Goal: Task Accomplishment & Management: Complete application form

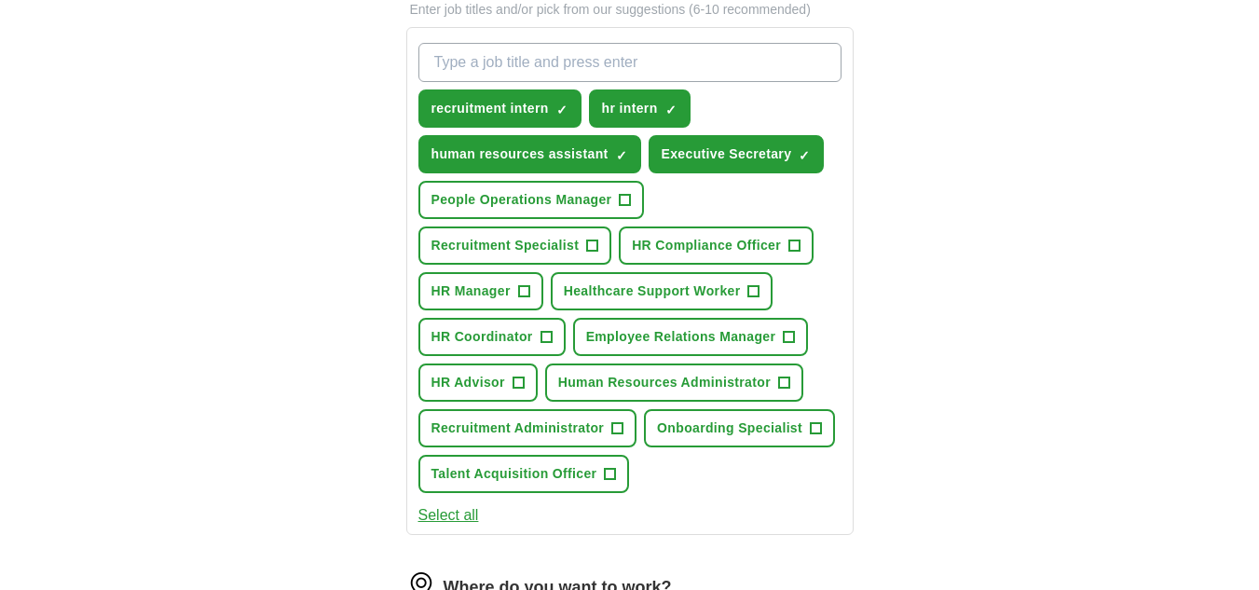
scroll to position [660, 0]
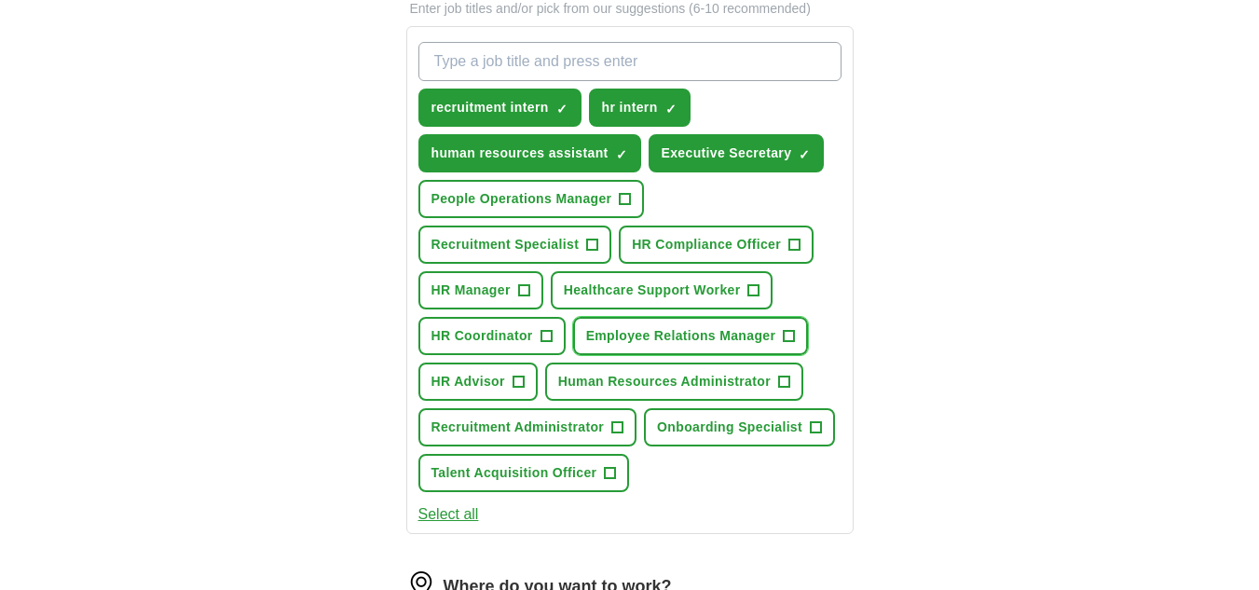
click at [790, 333] on span "+" at bounding box center [789, 336] width 11 height 15
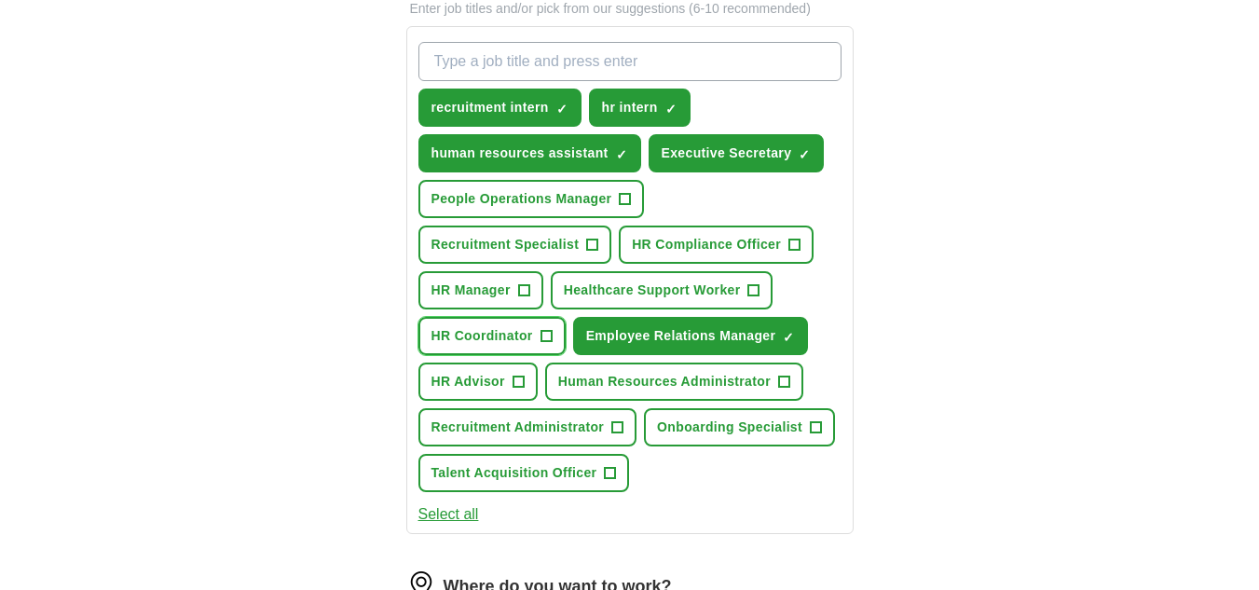
click at [540, 337] on span "+" at bounding box center [545, 336] width 11 height 15
click at [515, 385] on span "+" at bounding box center [518, 382] width 11 height 15
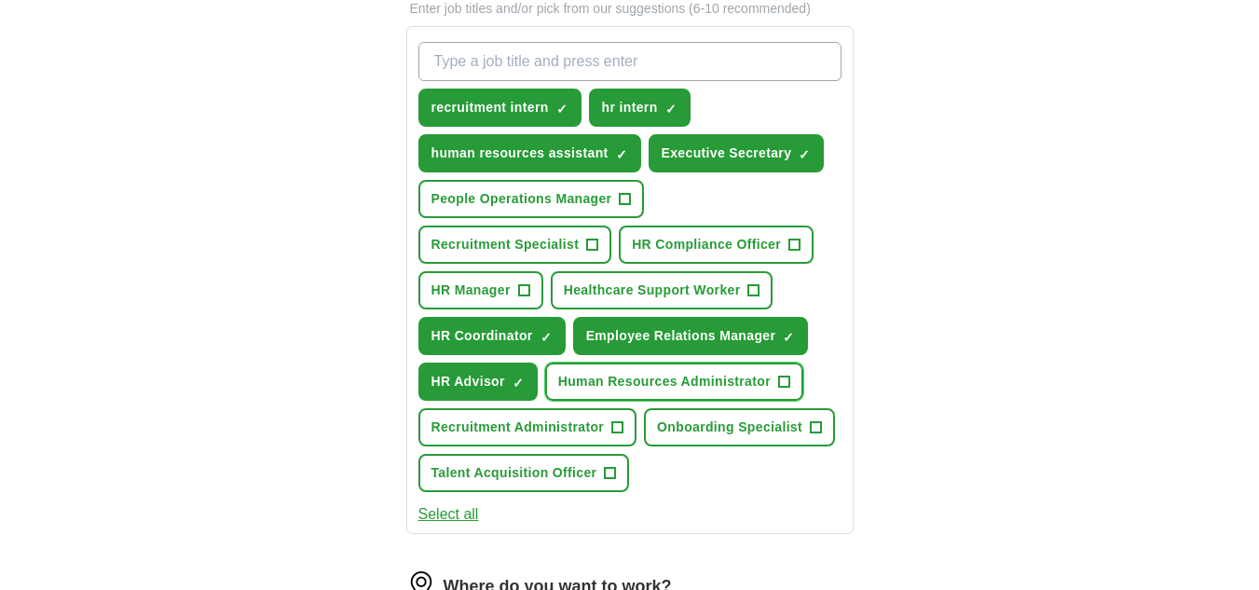
click at [785, 382] on span "+" at bounding box center [783, 382] width 11 height 15
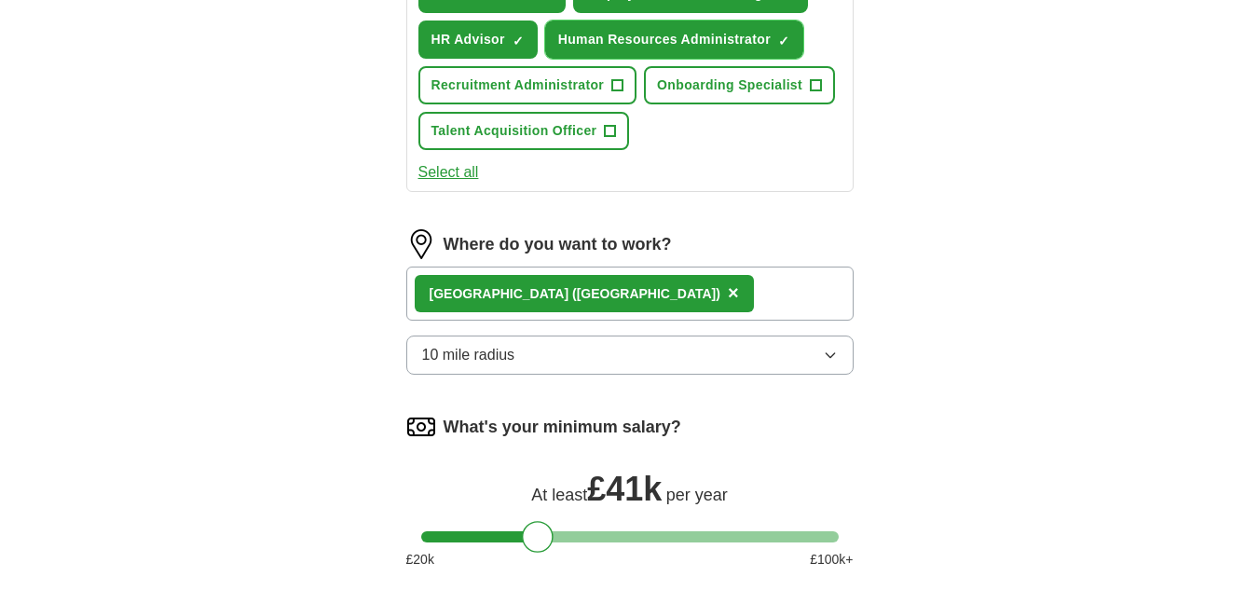
scroll to position [1003, 0]
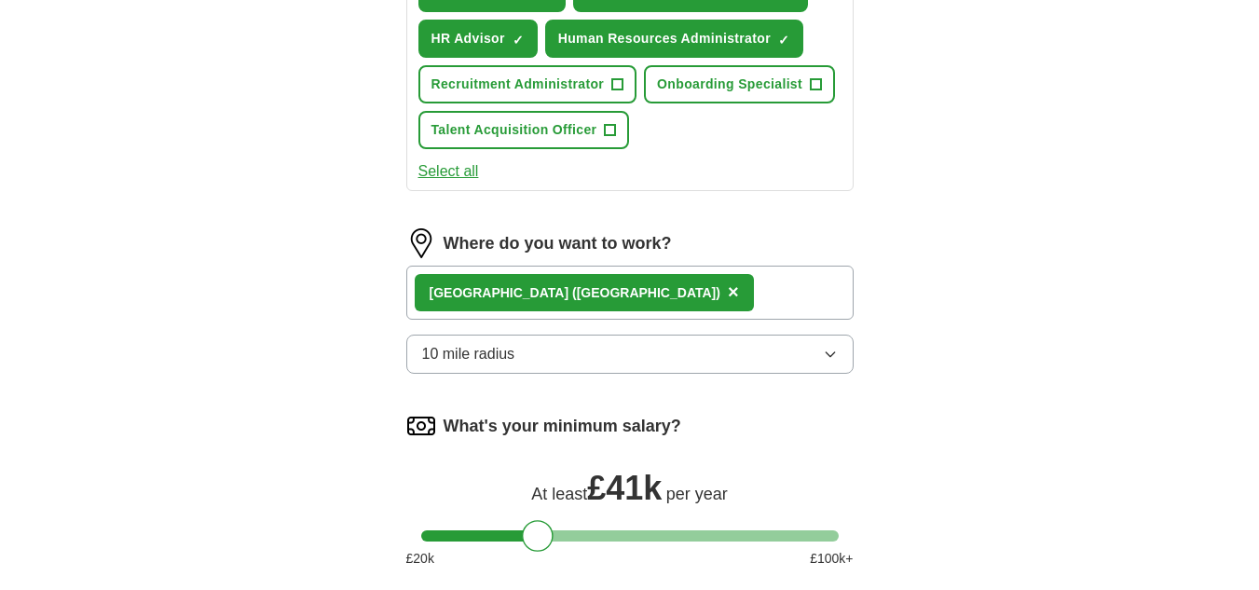
click at [718, 285] on div "[GEOGRAPHIC_DATA] ([GEOGRAPHIC_DATA]) ×" at bounding box center [629, 293] width 447 height 54
click at [691, 302] on div "[GEOGRAPHIC_DATA] ([GEOGRAPHIC_DATA]) ×" at bounding box center [629, 293] width 447 height 54
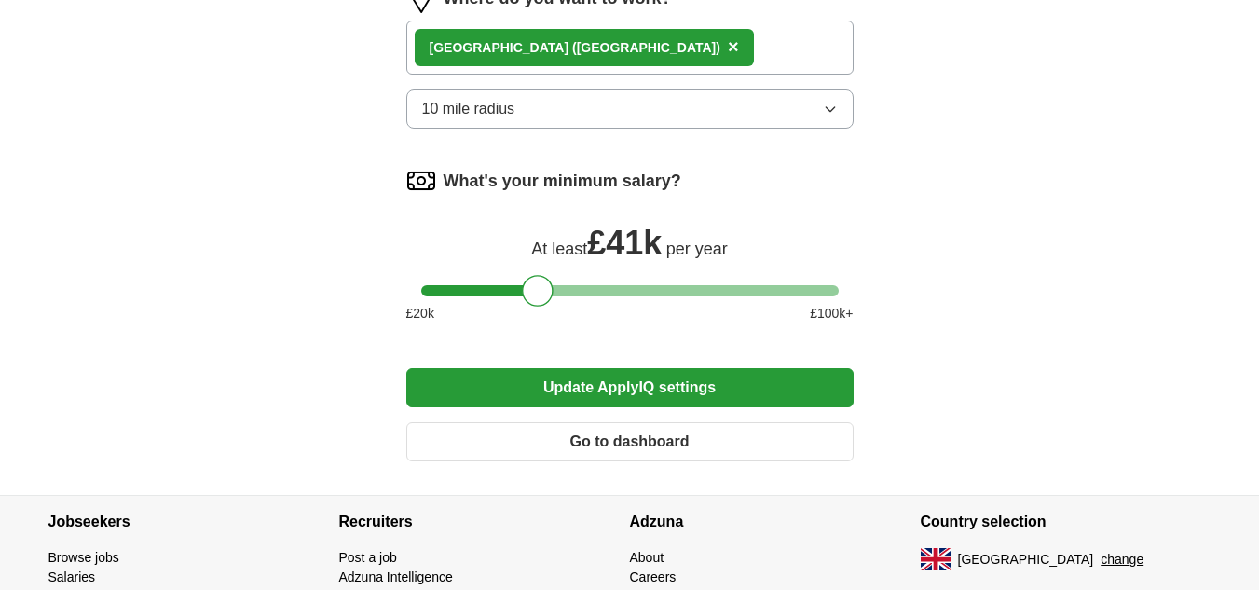
scroll to position [1249, 0]
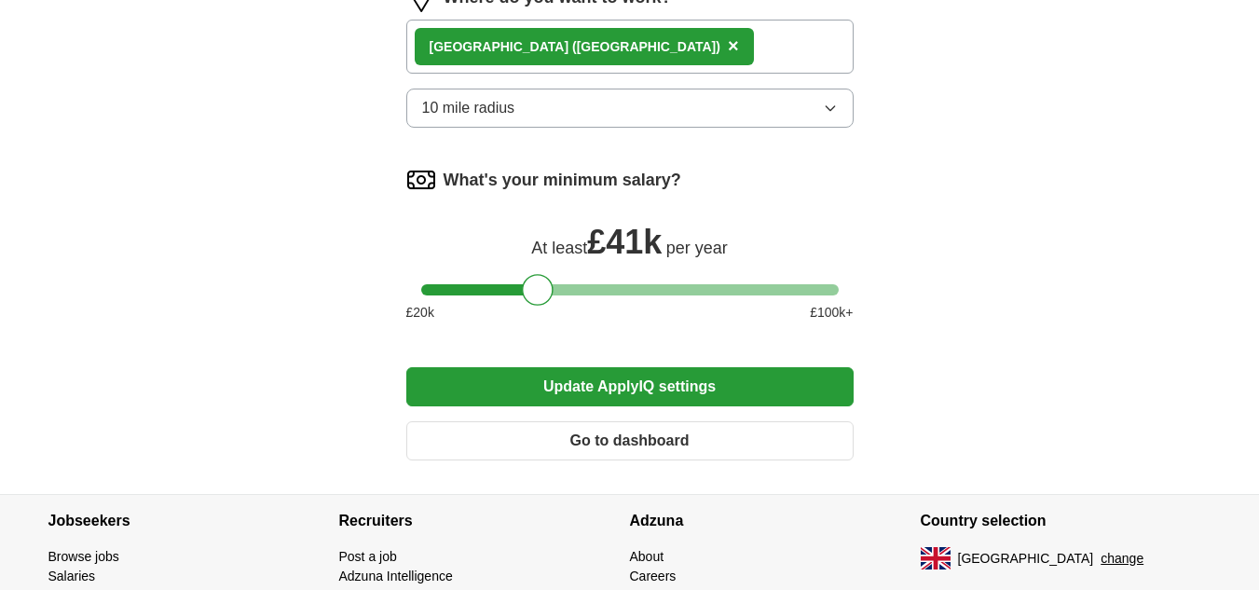
click at [511, 289] on div at bounding box center [629, 289] width 417 height 11
click at [495, 288] on div at bounding box center [509, 290] width 32 height 32
click at [493, 288] on div at bounding box center [509, 290] width 32 height 32
click at [490, 289] on div at bounding box center [629, 289] width 417 height 11
click at [490, 289] on div at bounding box center [489, 290] width 32 height 32
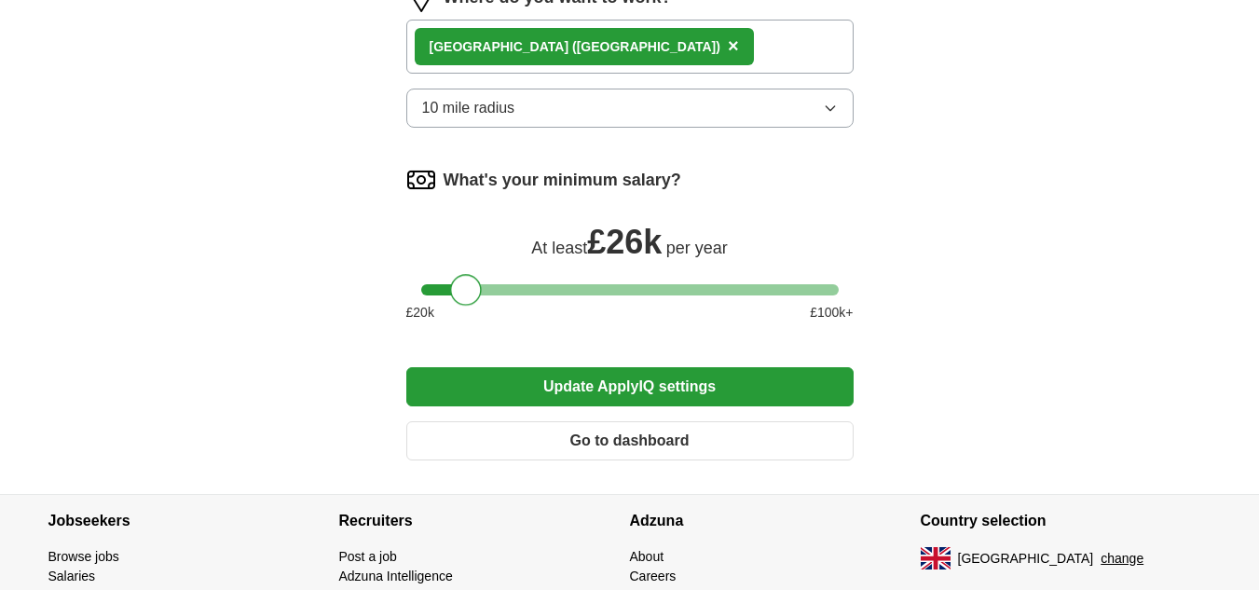
drag, startPoint x: 490, startPoint y: 289, endPoint x: 468, endPoint y: 292, distance: 22.5
click at [468, 292] on div at bounding box center [466, 290] width 32 height 32
click at [661, 393] on button "Update ApplyIQ settings" at bounding box center [629, 386] width 447 height 39
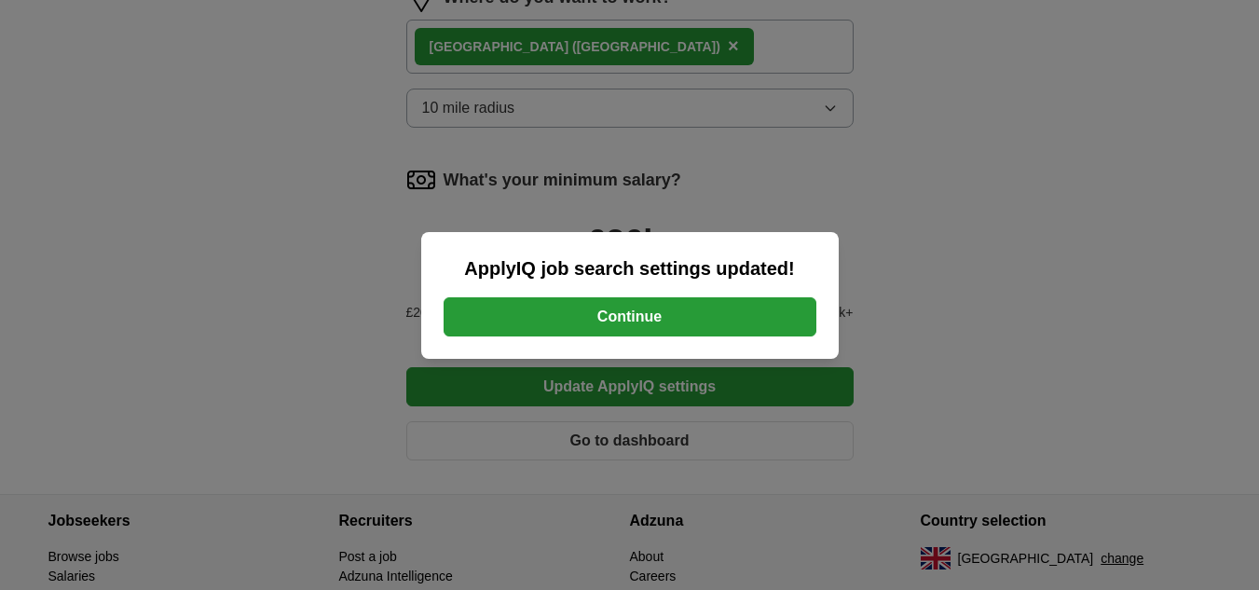
click at [683, 329] on button "Continue" at bounding box center [630, 316] width 373 height 39
